Goal: Transaction & Acquisition: Book appointment/travel/reservation

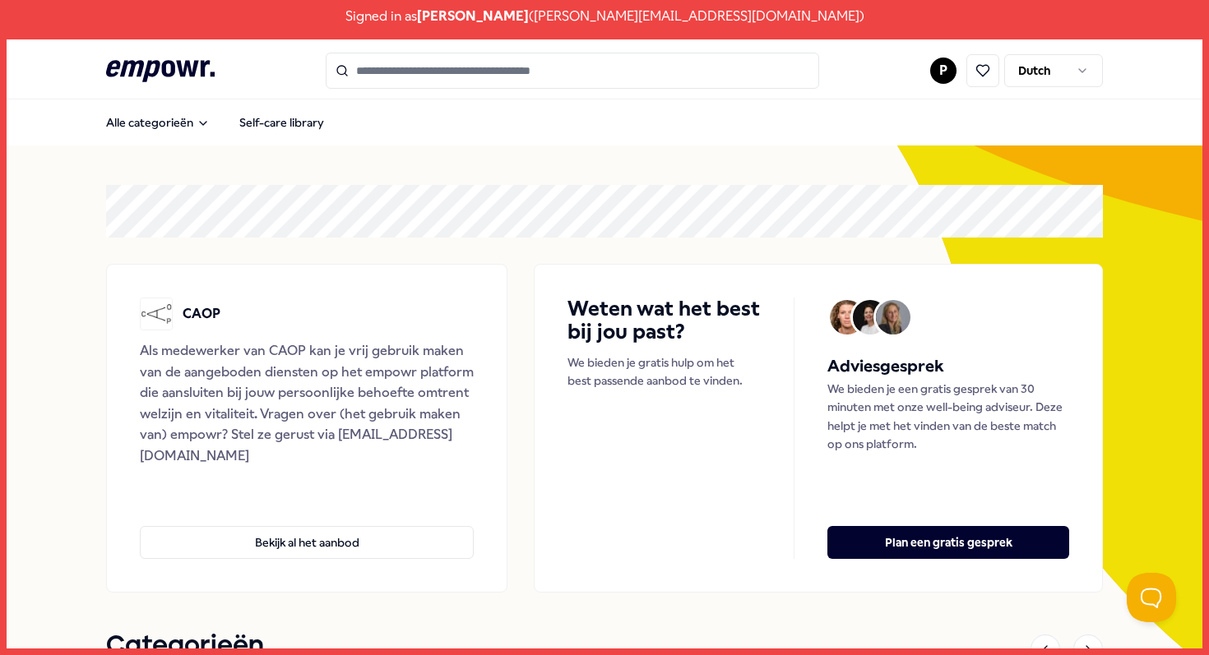
click at [449, 72] on input "Search for products, categories or subcategories" at bounding box center [572, 71] width 493 height 36
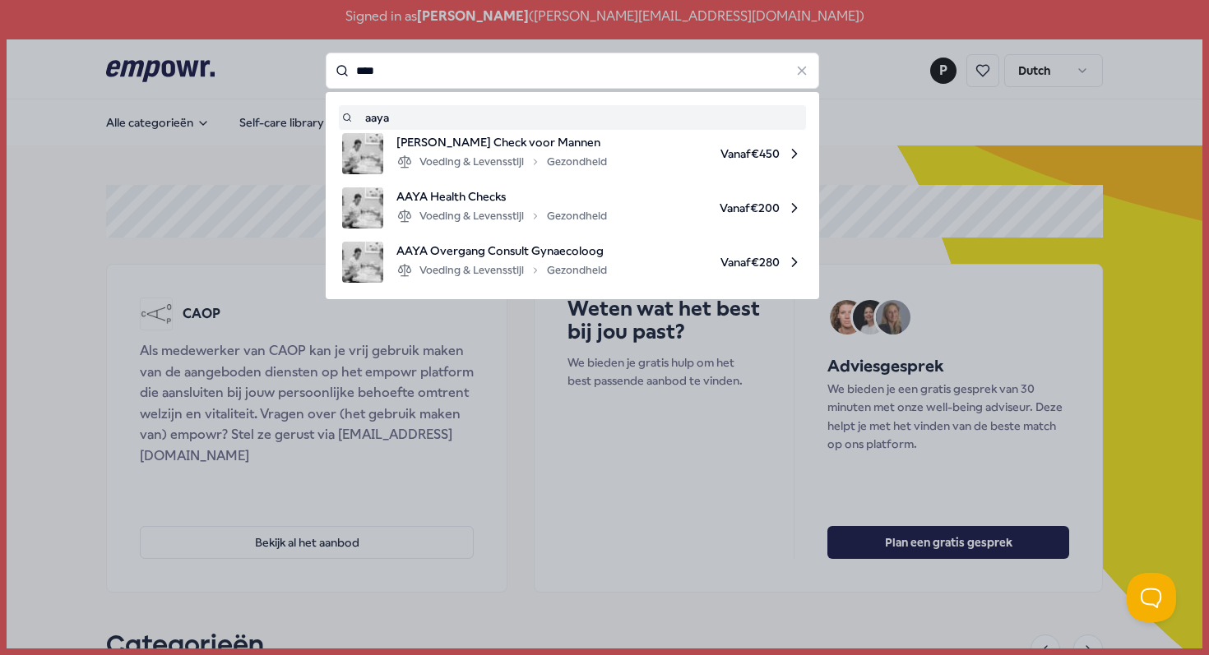
type input "****"
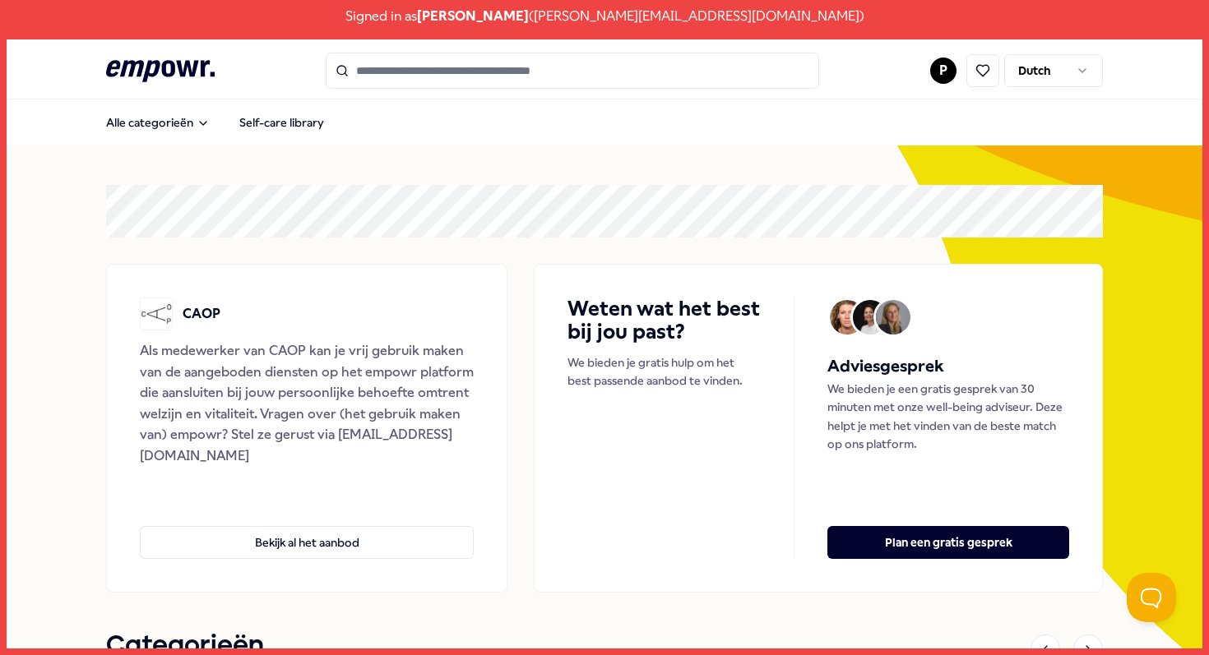
click at [529, 80] on input "Search for products, categories or subcategories" at bounding box center [572, 71] width 493 height 36
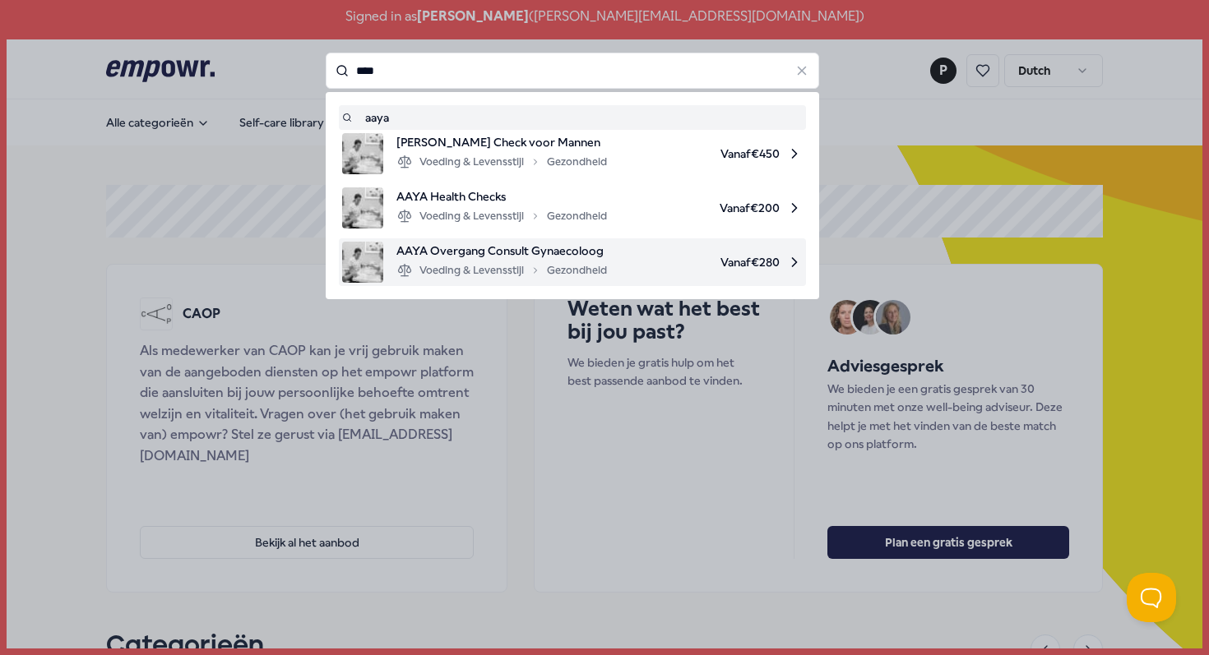
click at [539, 249] on span "AAYA Overgang Consult Gynaecoloog" at bounding box center [501, 251] width 211 height 18
type input "****"
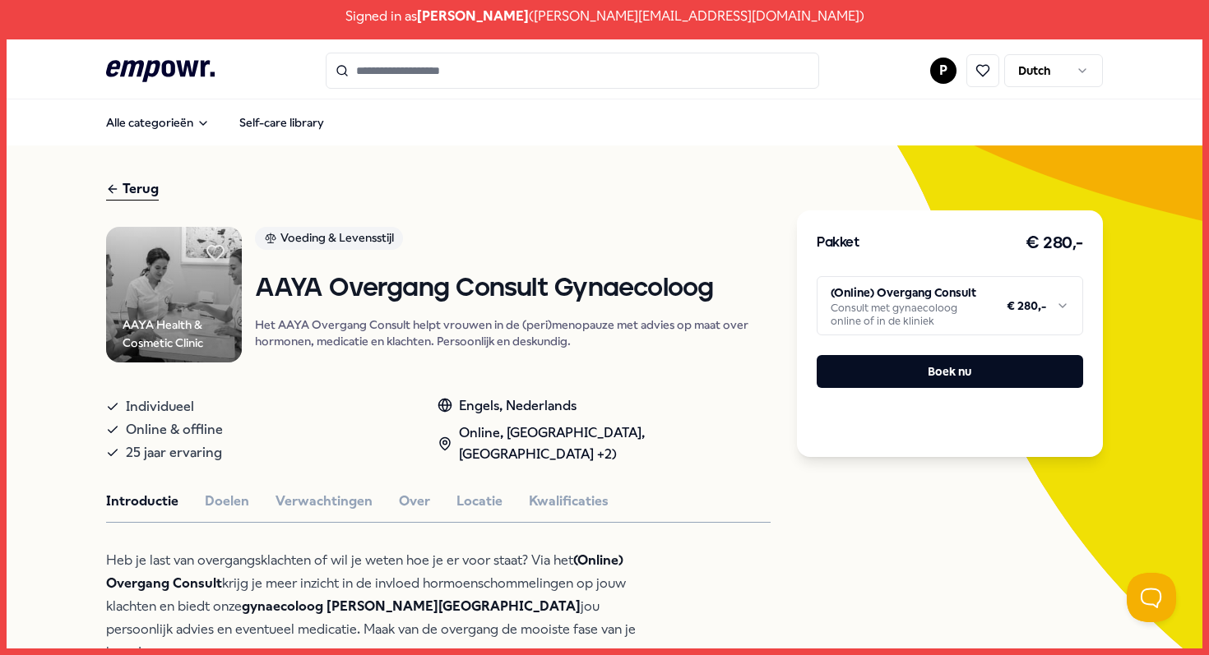
click at [947, 308] on html "Signed in as [PERSON_NAME] ( [PERSON_NAME][EMAIL_ADDRESS][DOMAIN_NAME] ) .empow…" at bounding box center [604, 327] width 1209 height 655
click at [146, 193] on div "Terug" at bounding box center [132, 189] width 53 height 22
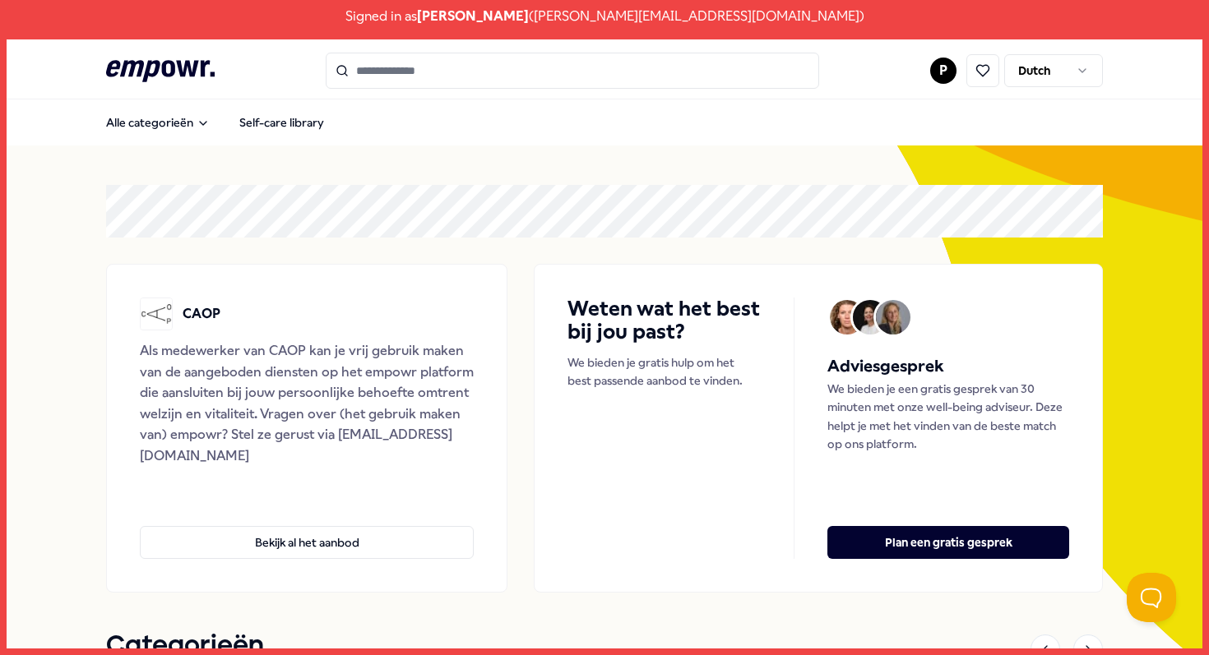
click at [564, 79] on input "Search for products, categories or subcategories" at bounding box center [572, 71] width 493 height 36
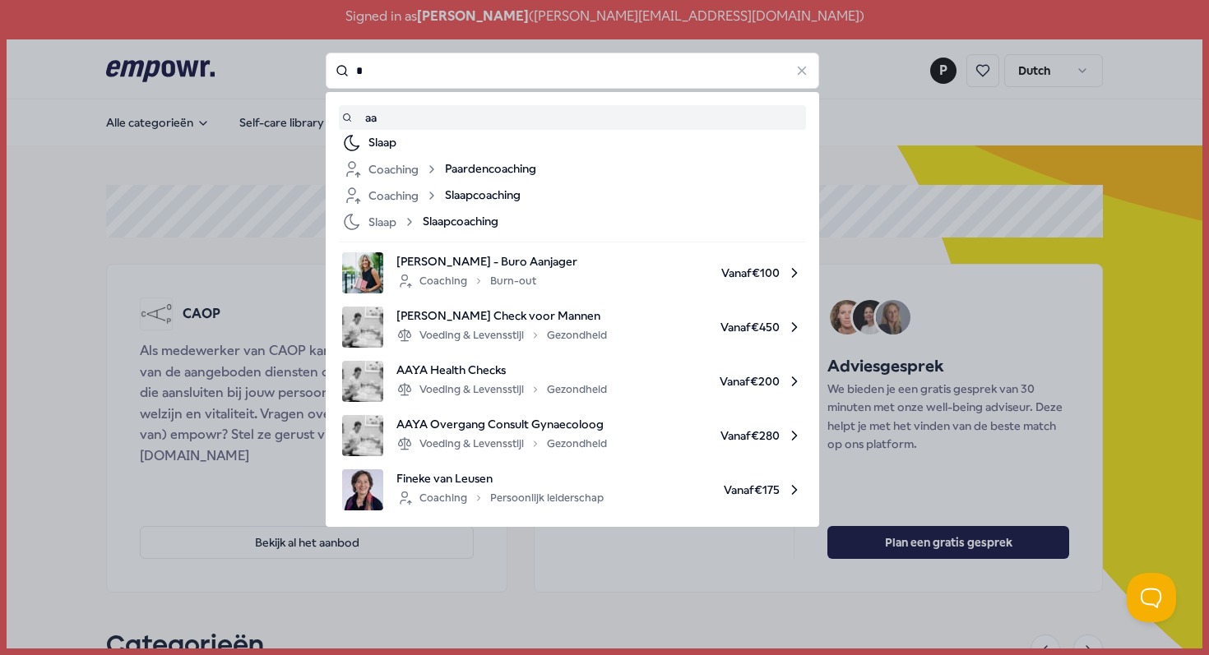
type input "*"
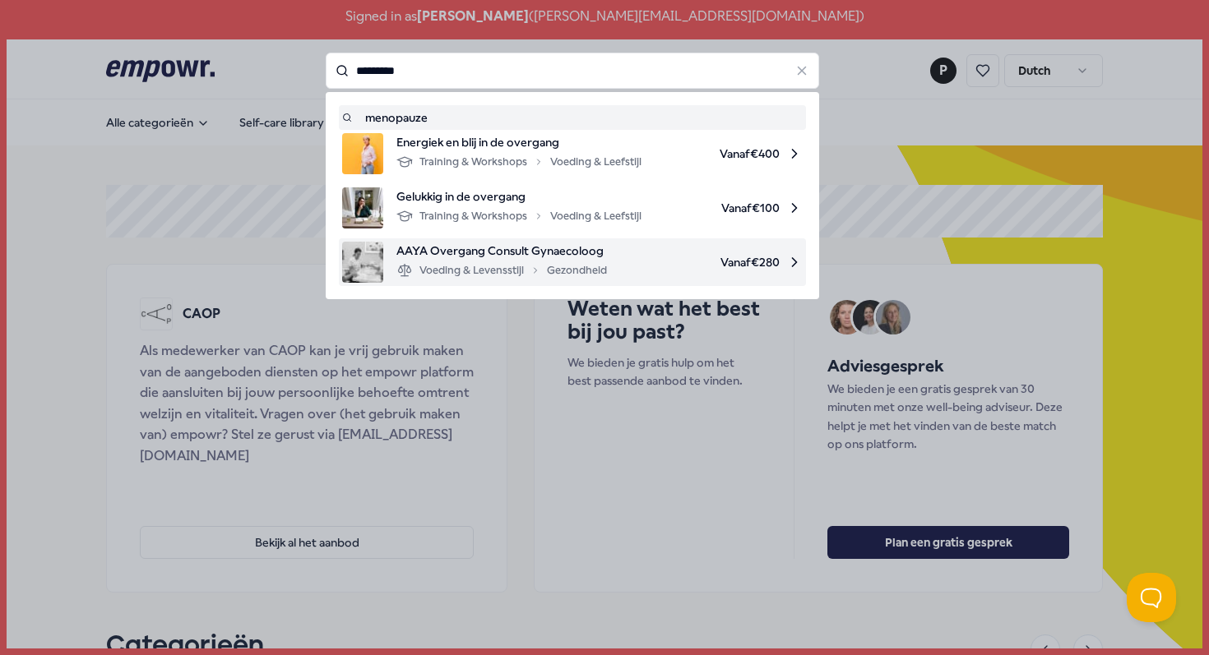
click at [625, 268] on span "Vanaf € 280" at bounding box center [711, 262] width 183 height 41
type input "*********"
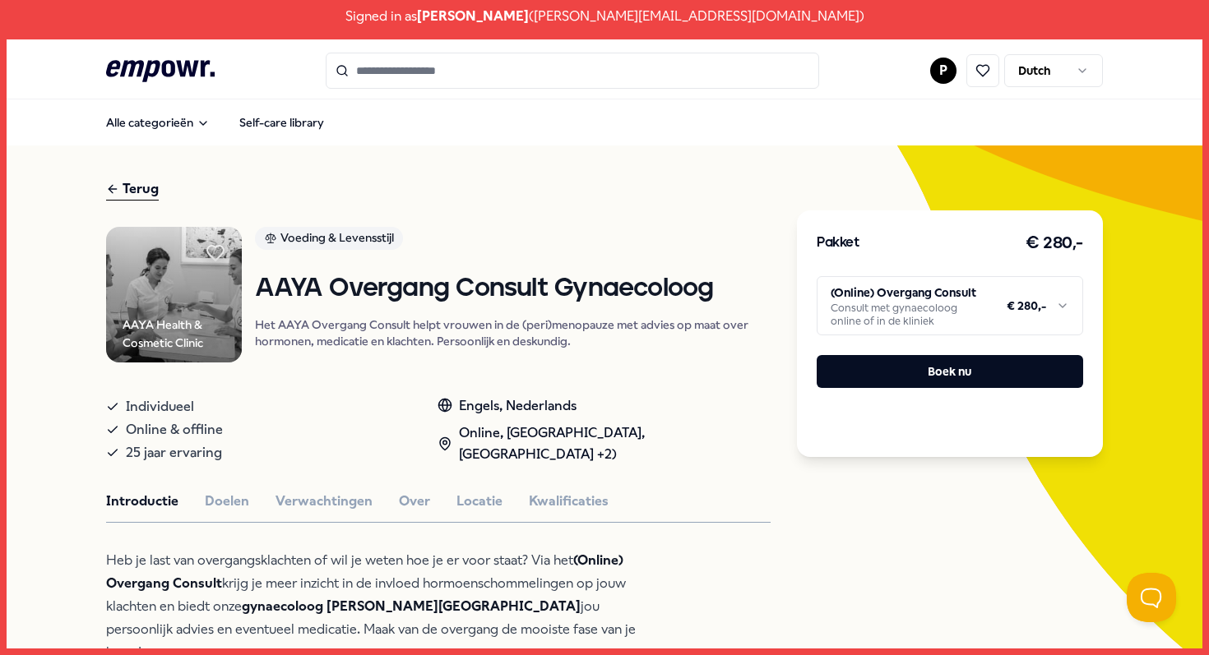
click at [878, 304] on html "Signed in as [PERSON_NAME] ( [PERSON_NAME][EMAIL_ADDRESS][DOMAIN_NAME] ) .empow…" at bounding box center [604, 327] width 1209 height 655
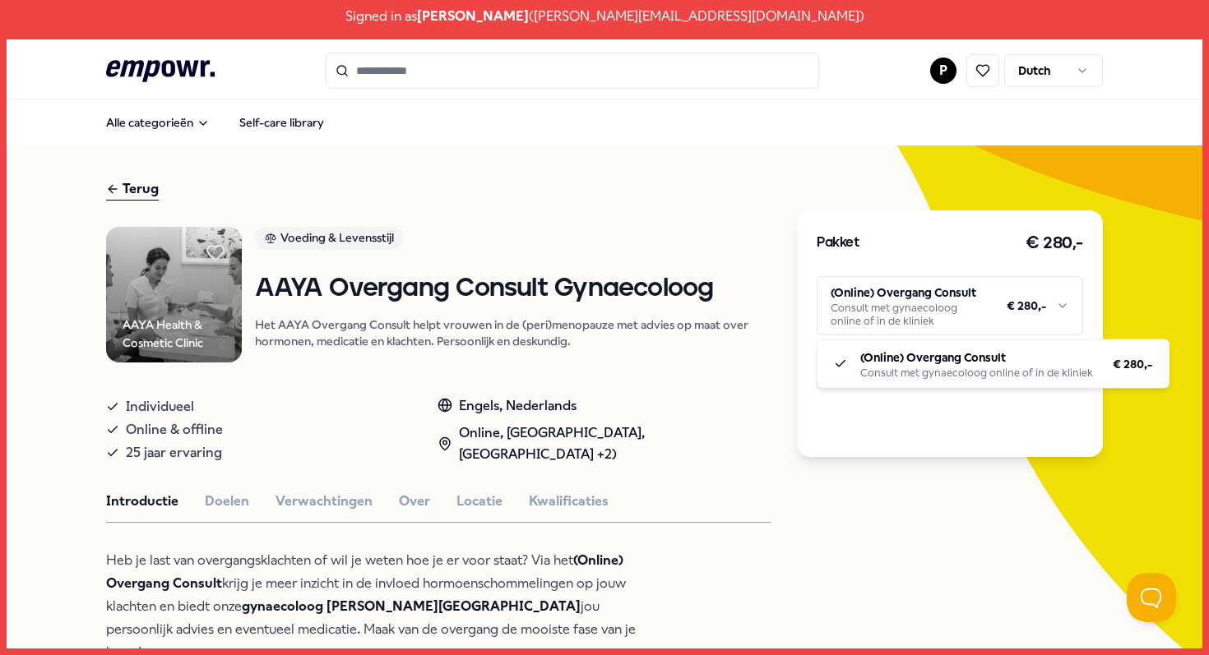
click at [878, 304] on html "Signed in as [PERSON_NAME] ( [PERSON_NAME][EMAIL_ADDRESS][DOMAIN_NAME] ) .empow…" at bounding box center [604, 327] width 1209 height 655
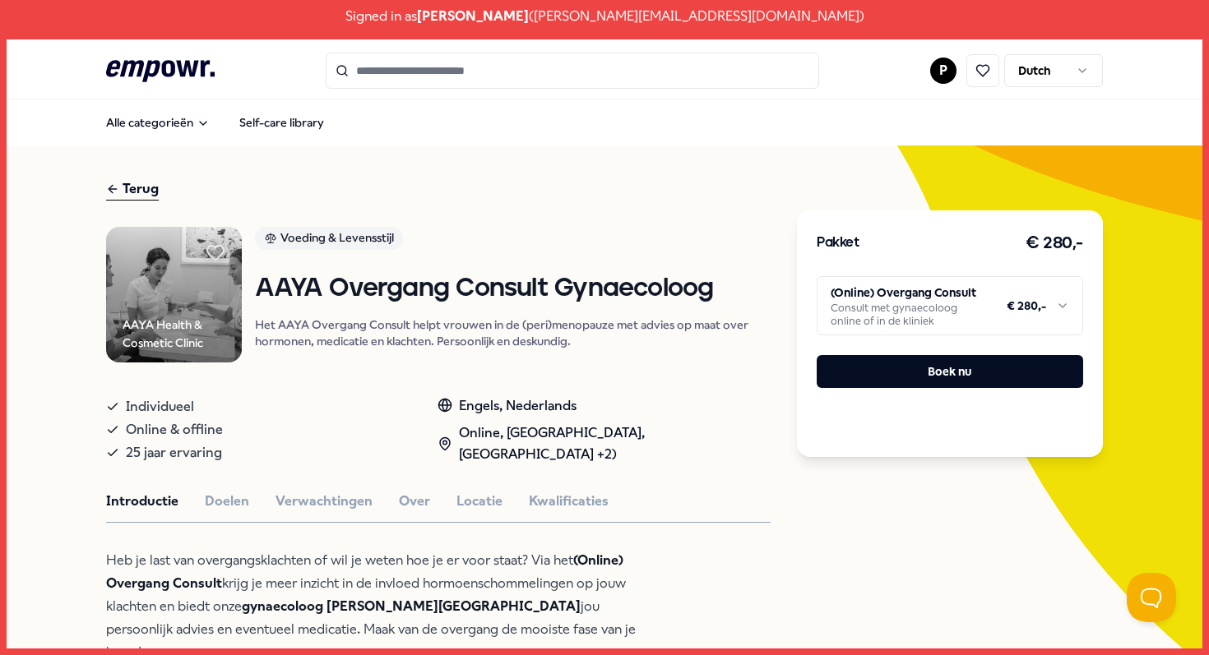
click at [933, 72] on html "Signed in as [PERSON_NAME] ( [PERSON_NAME][EMAIL_ADDRESS][DOMAIN_NAME] ) .empow…" at bounding box center [604, 327] width 1209 height 655
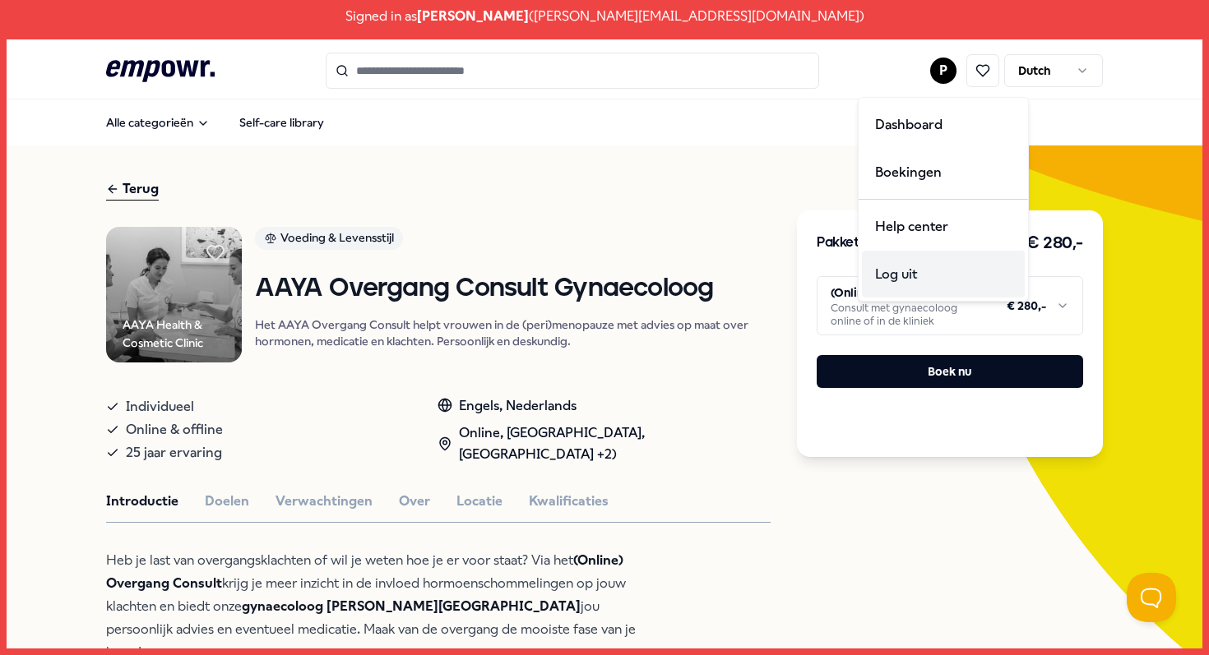
click at [923, 275] on div "Log uit" at bounding box center [943, 275] width 163 height 48
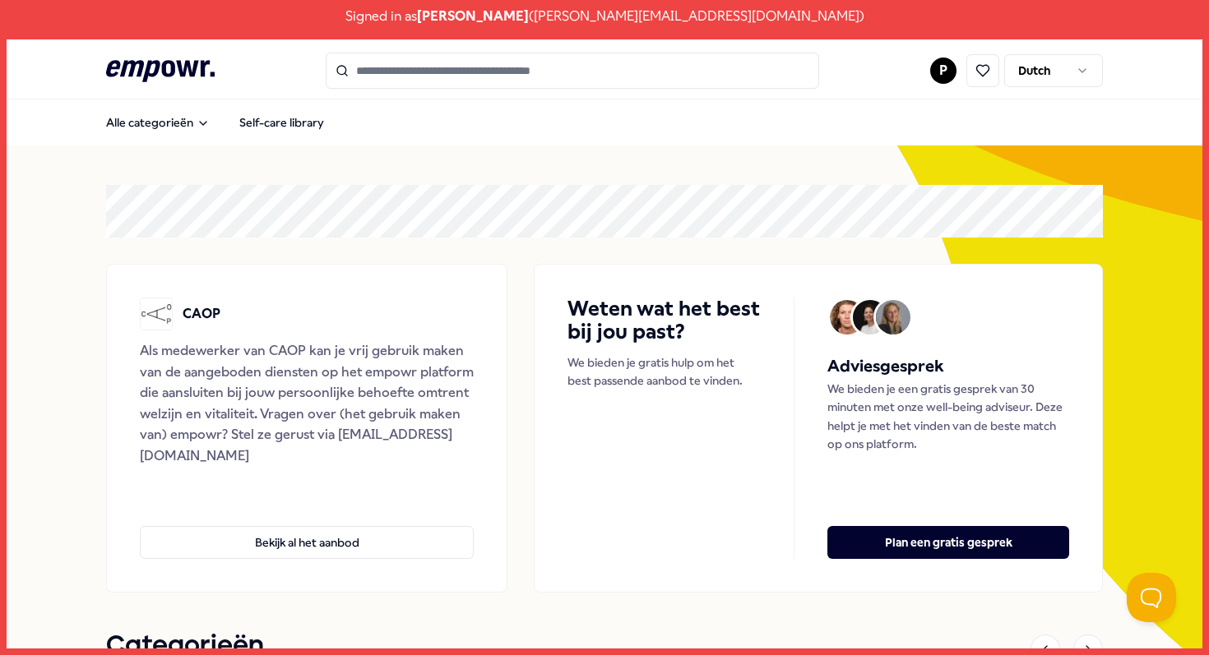
click at [424, 79] on input "Search for products, categories or subcategories" at bounding box center [572, 71] width 493 height 36
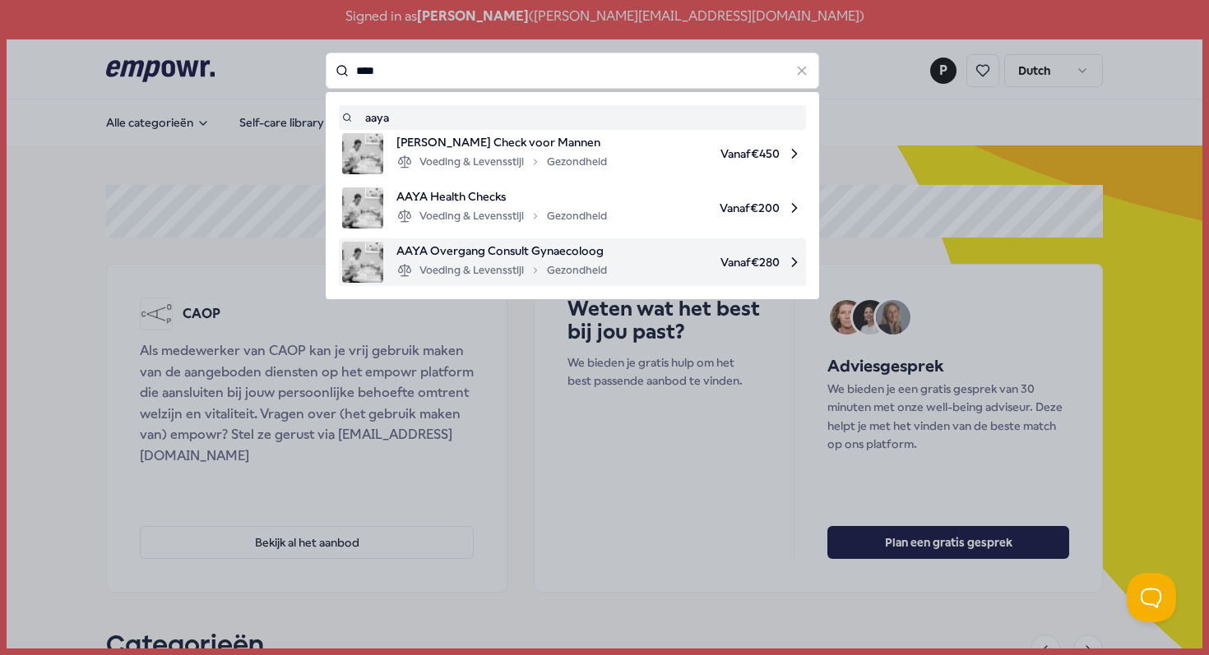
click at [479, 263] on div "Voeding & Levensstijl Gezondheid" at bounding box center [501, 271] width 211 height 20
type input "****"
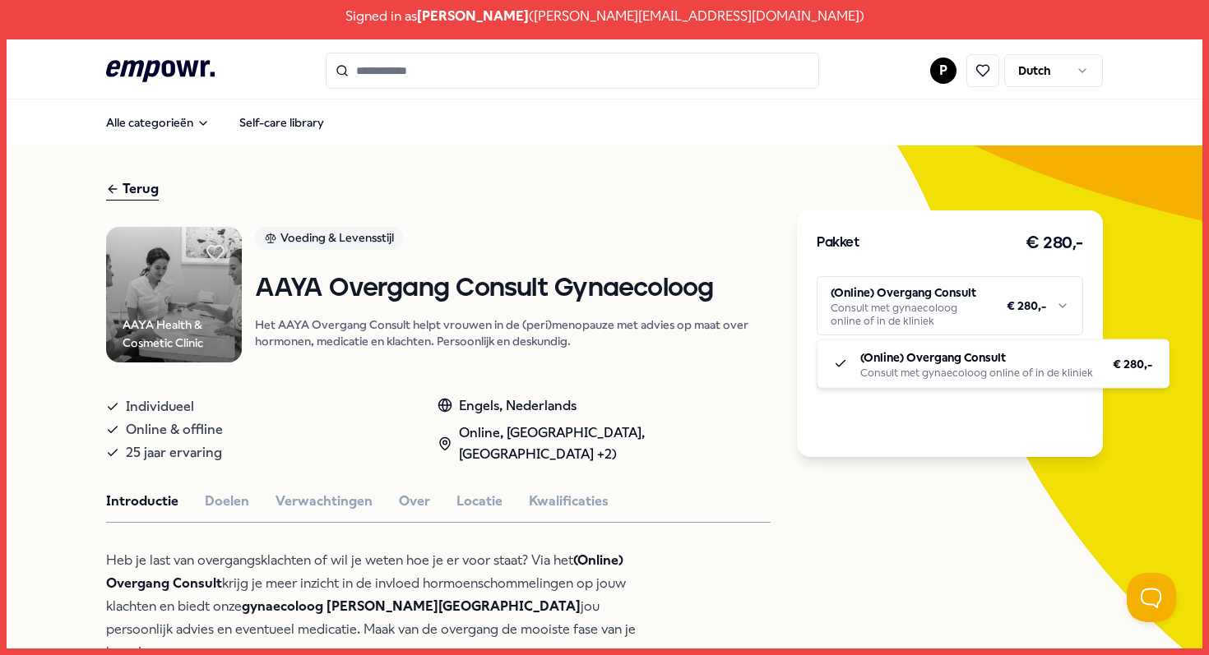
click at [950, 318] on html "Signed in as [PERSON_NAME] ( [PERSON_NAME][EMAIL_ADDRESS][DOMAIN_NAME] ) .empow…" at bounding box center [604, 327] width 1209 height 655
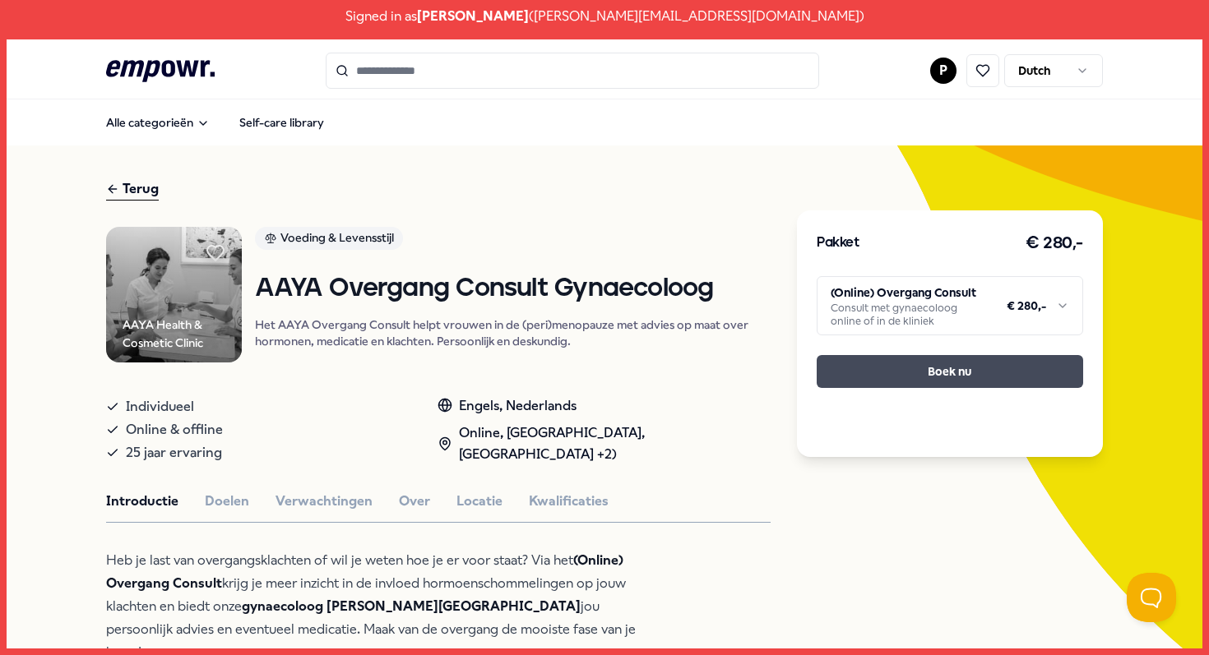
click at [951, 383] on button "Boek nu" at bounding box center [950, 371] width 266 height 33
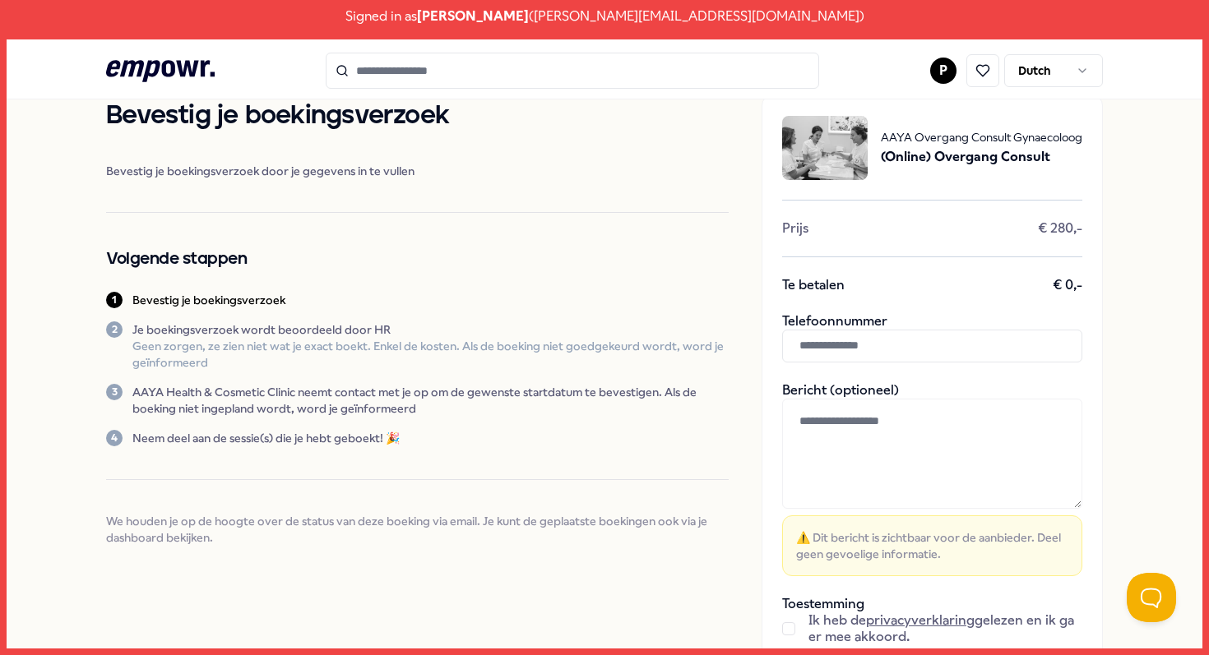
scroll to position [51, 0]
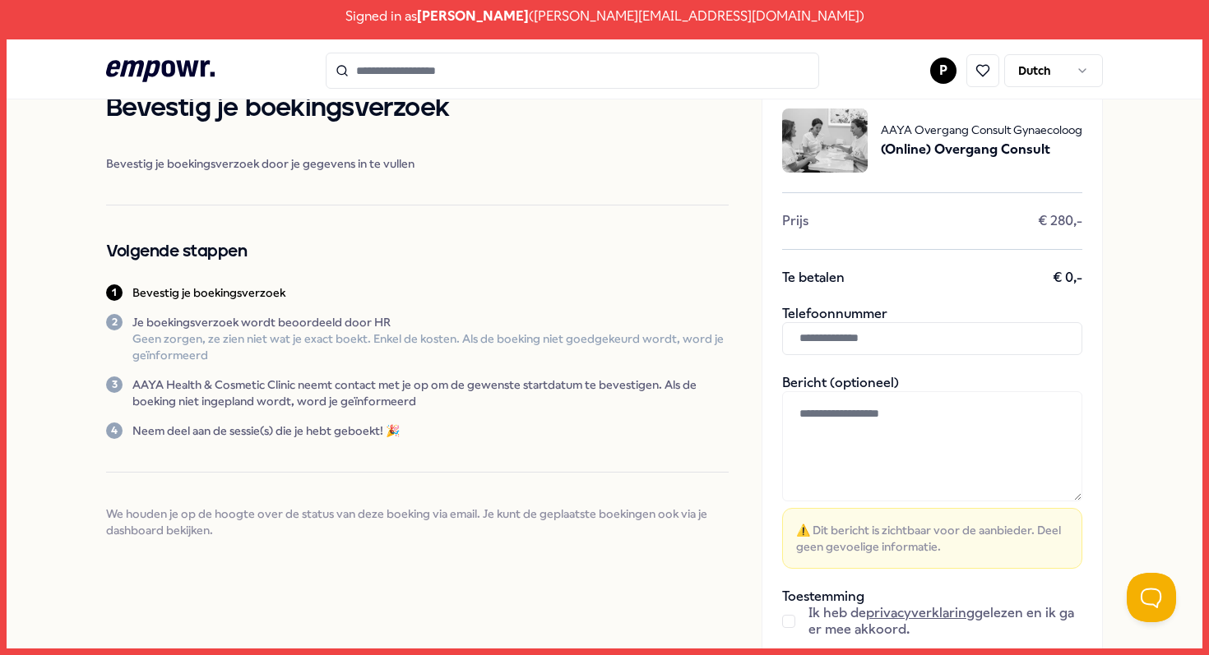
click at [845, 344] on input "text" at bounding box center [932, 338] width 300 height 33
type input "**********"
click at [785, 623] on button "button" at bounding box center [788, 621] width 13 height 13
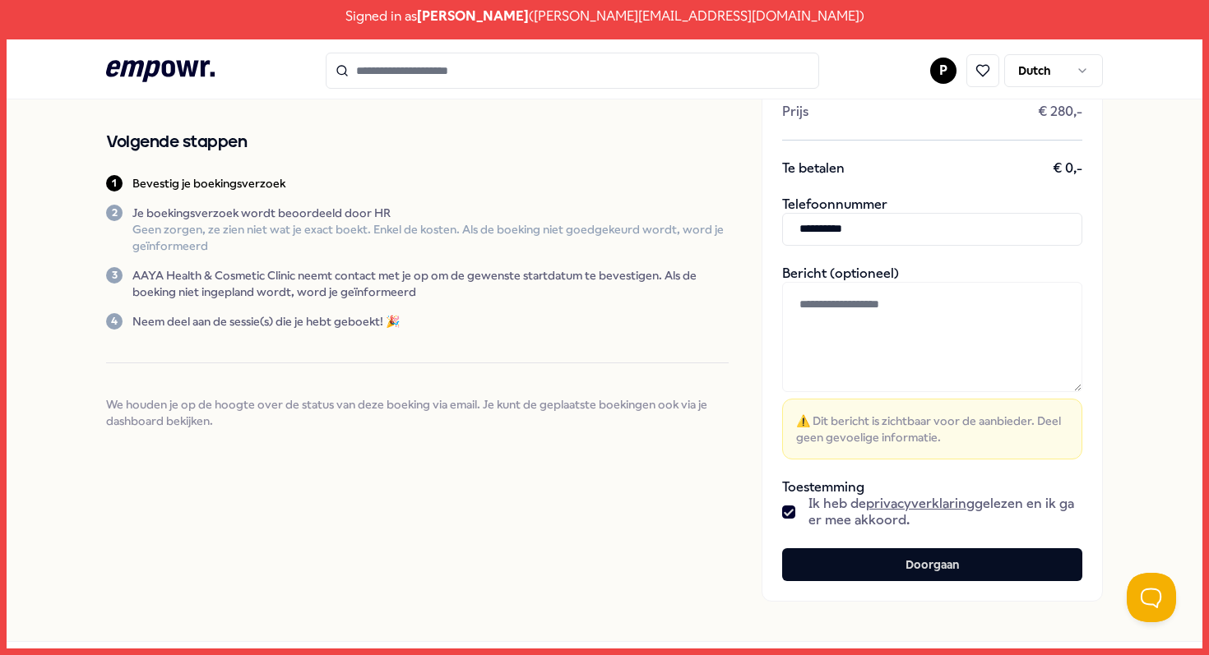
scroll to position [161, 0]
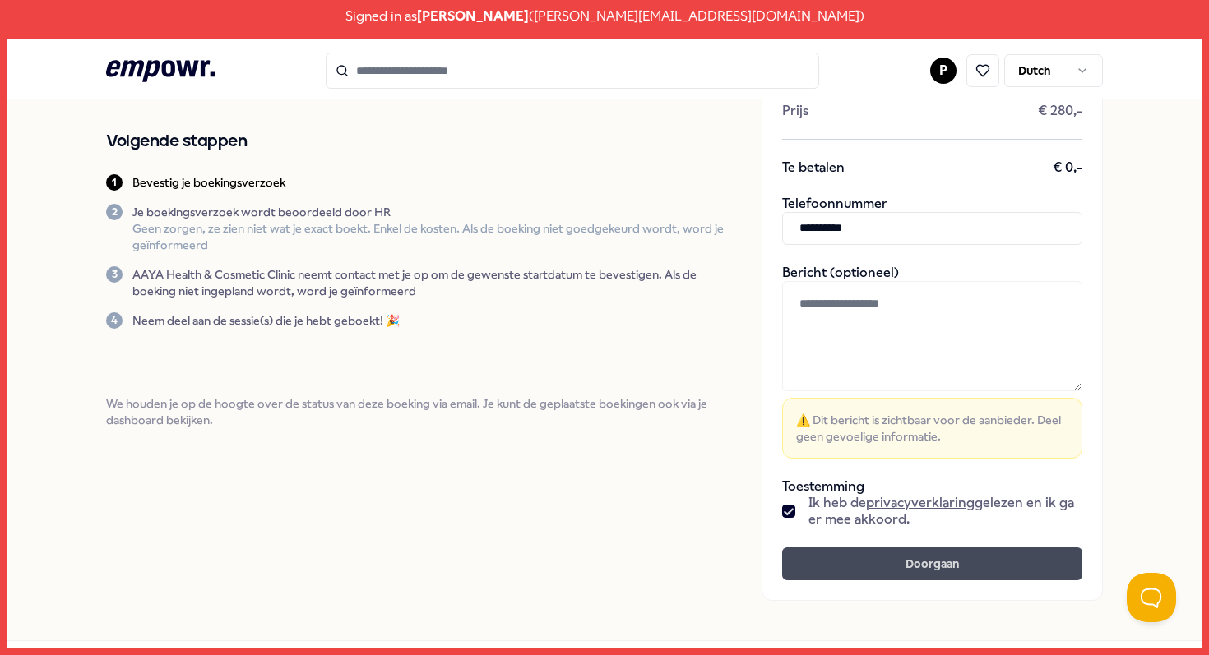
click at [869, 567] on button "Doorgaan" at bounding box center [932, 564] width 300 height 33
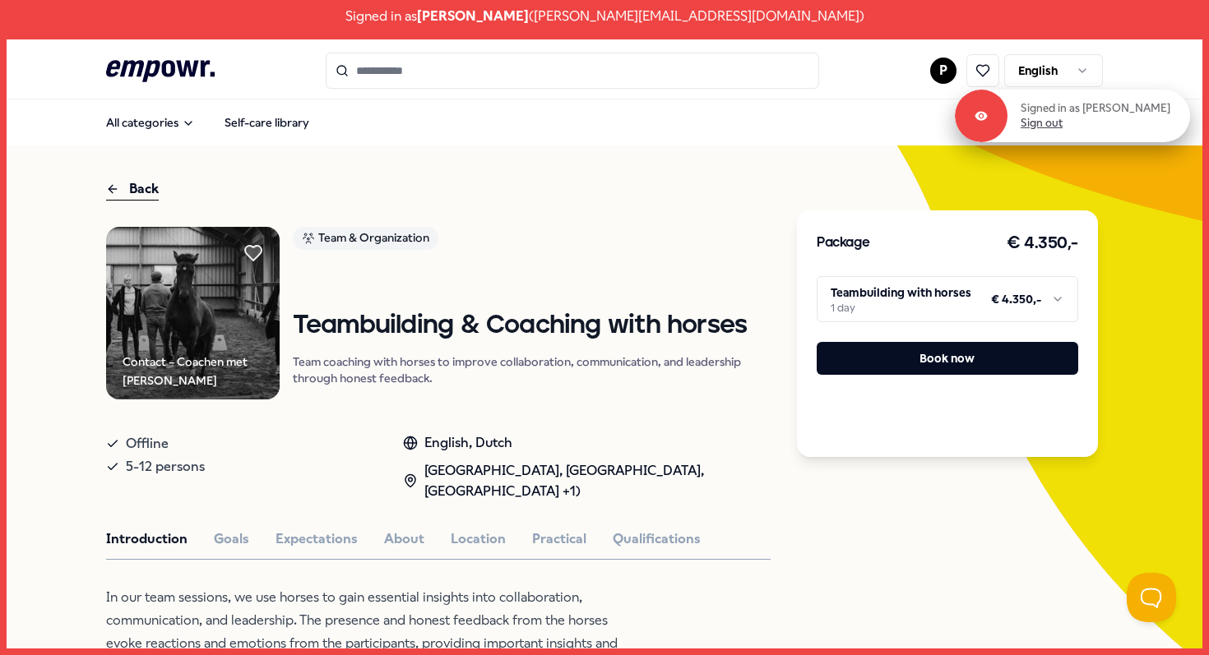
click at [1048, 127] on link "Sign out" at bounding box center [1041, 123] width 42 height 15
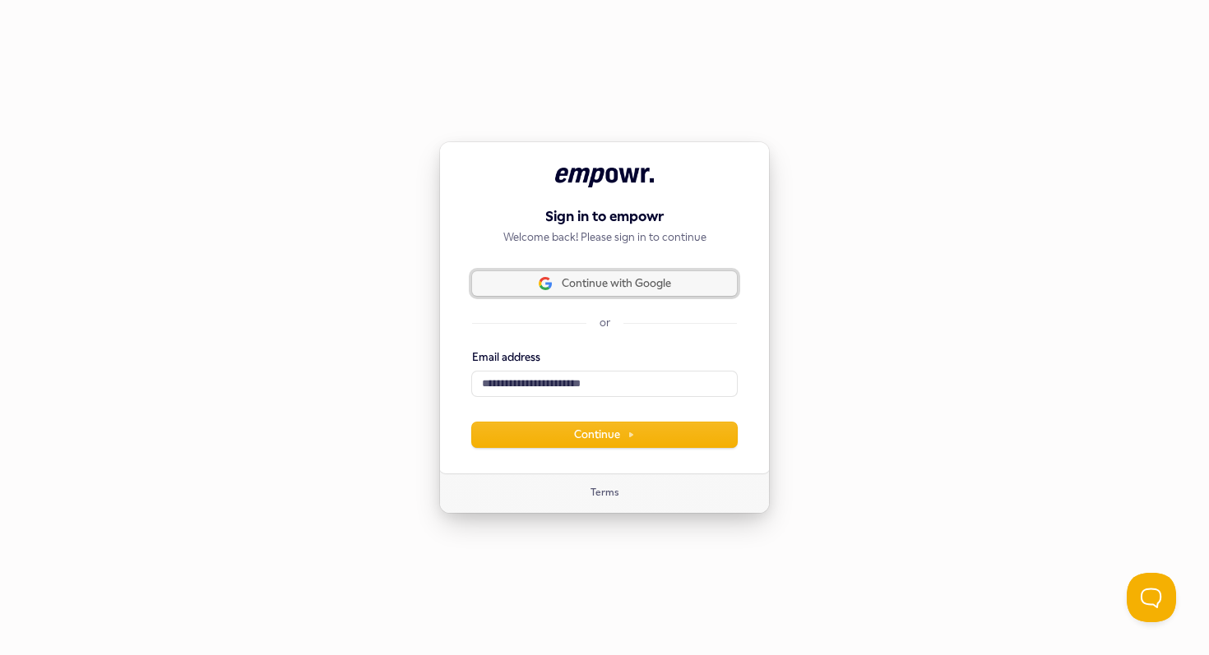
click at [635, 280] on span "Continue with Google" at bounding box center [616, 283] width 109 height 15
